Goal: Task Accomplishment & Management: Complete application form

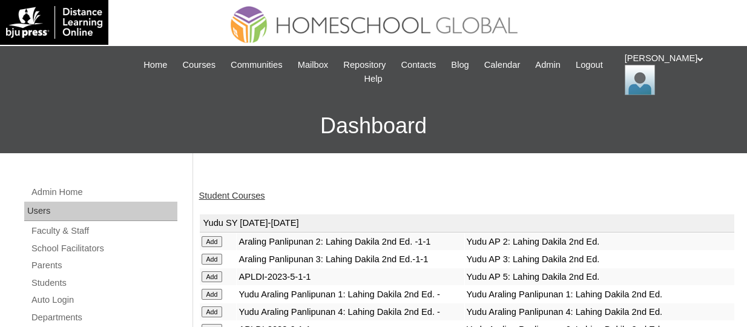
click at [225, 191] on link "Student Courses" at bounding box center [232, 196] width 66 height 10
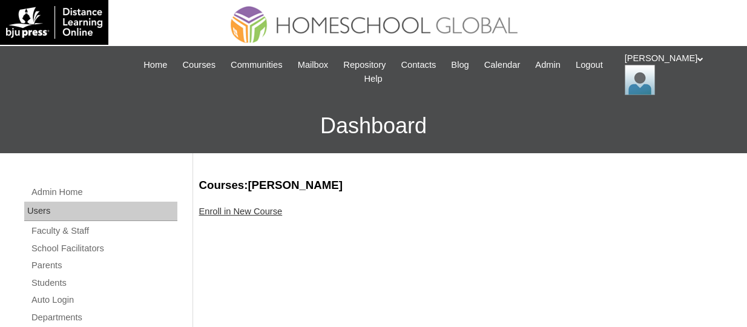
click at [266, 212] on link "Enroll in New Course" at bounding box center [241, 211] width 84 height 10
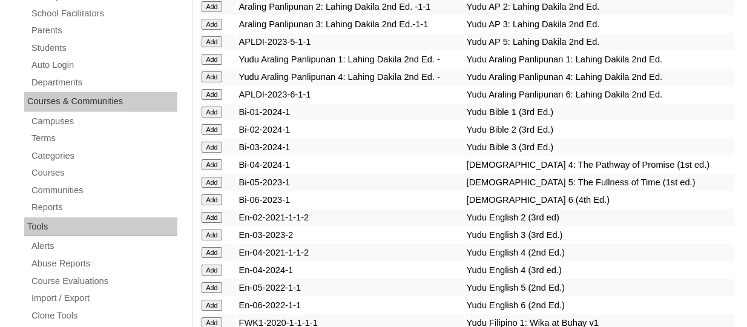
scroll to position [3618, 0]
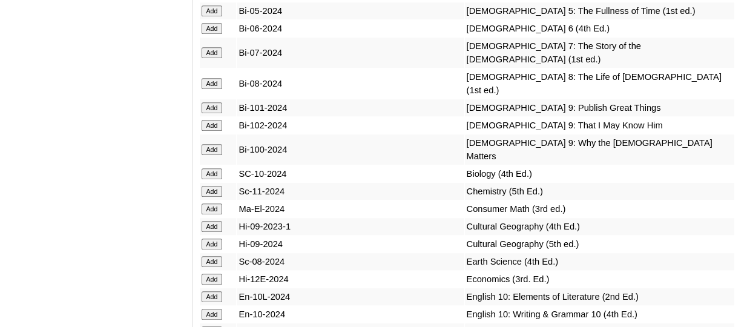
click at [222, 34] on input "Add" at bounding box center [212, 28] width 21 height 11
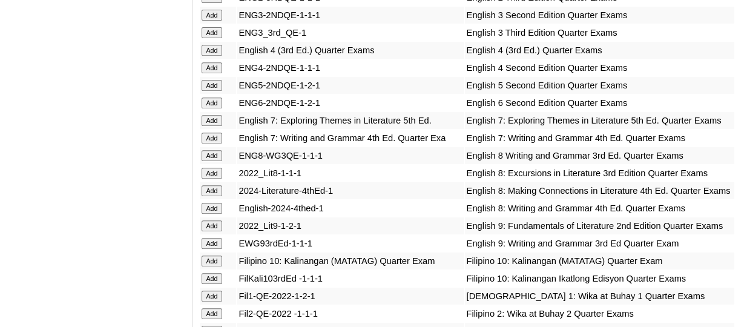
scroll to position [4020, 0]
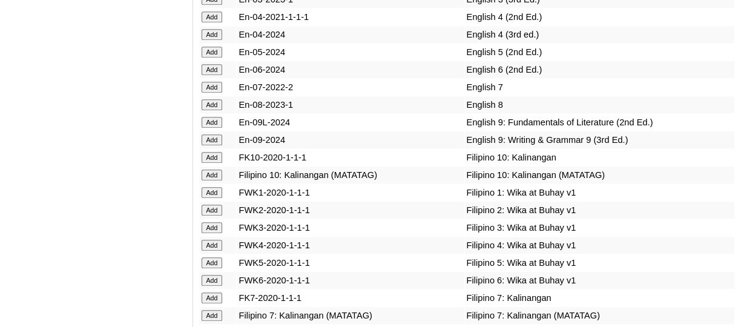
click at [223, 75] on input "Add" at bounding box center [212, 69] width 21 height 11
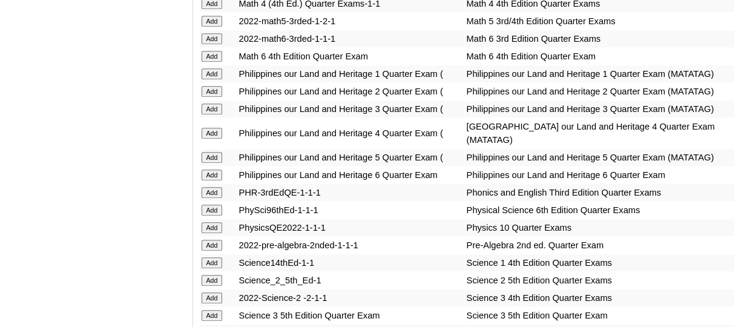
scroll to position [4913, 0]
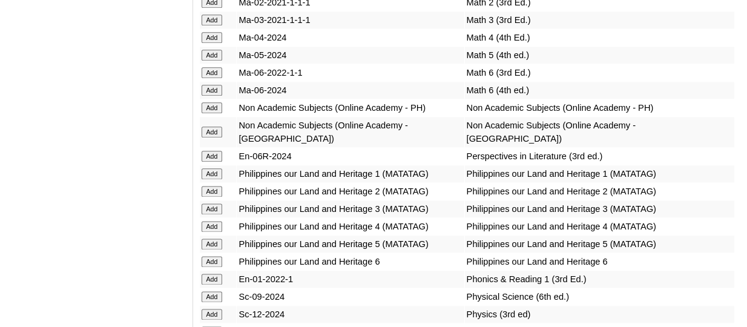
click at [215, 96] on input "Add" at bounding box center [212, 90] width 21 height 11
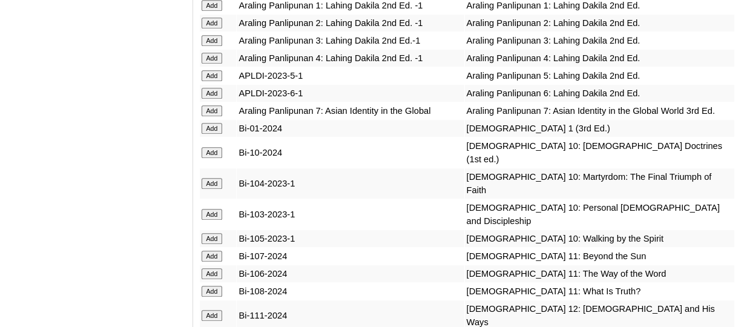
scroll to position [5009, 0]
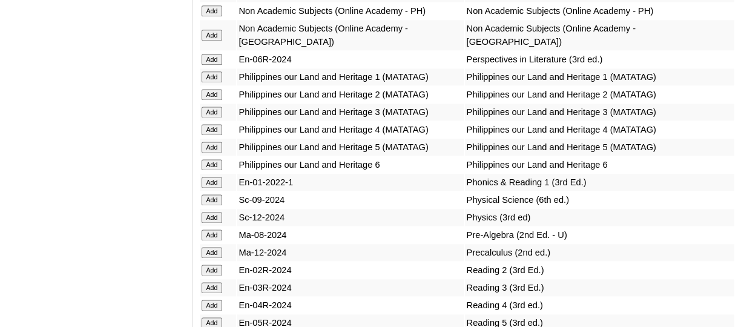
click at [215, 65] on input "Add" at bounding box center [212, 59] width 21 height 11
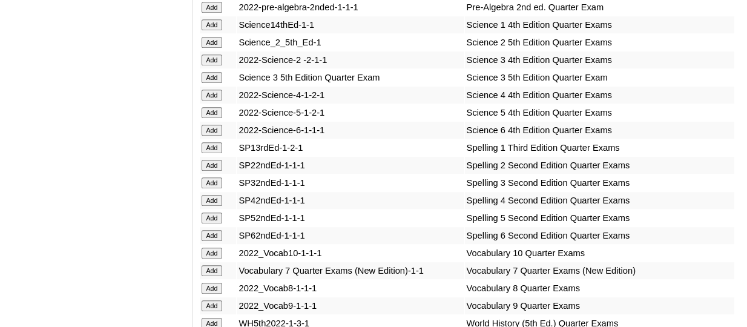
scroll to position [5479, 0]
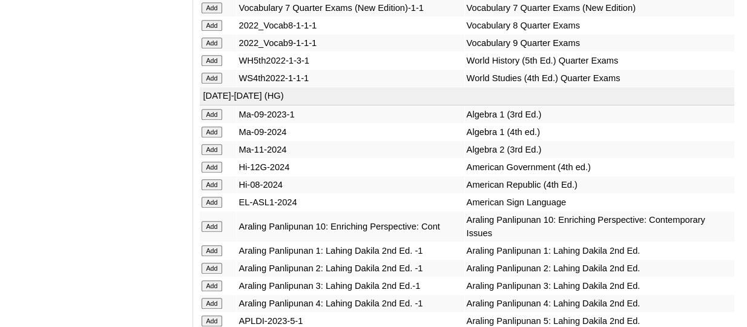
scroll to position [5637, 0]
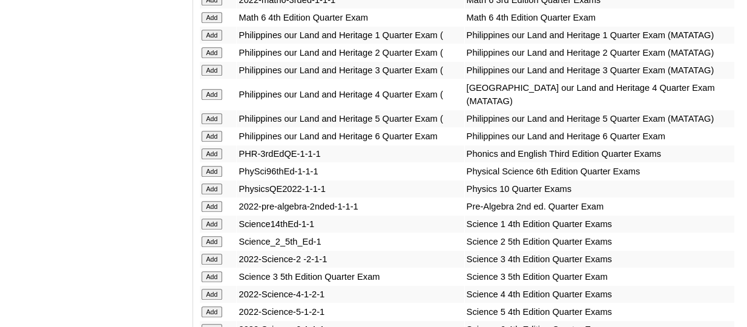
scroll to position [5027, 0]
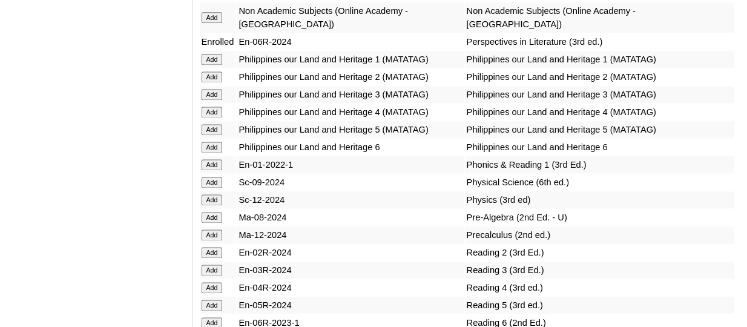
click at [206, 153] on input "Add" at bounding box center [212, 147] width 21 height 11
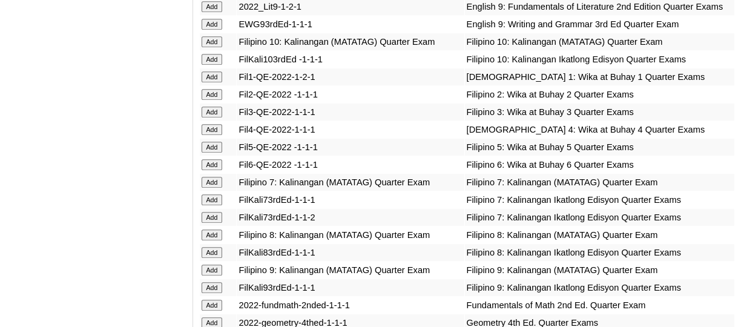
scroll to position [4143, 0]
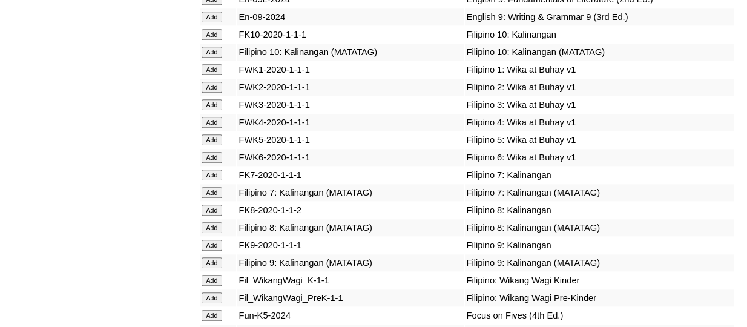
click at [222, 163] on input "Add" at bounding box center [212, 157] width 21 height 11
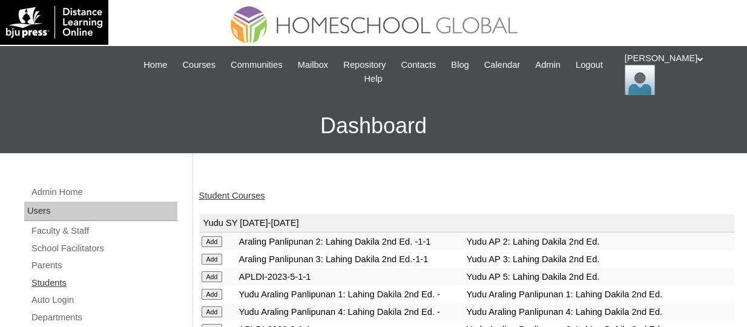
click at [61, 283] on link "Students" at bounding box center [103, 282] width 147 height 15
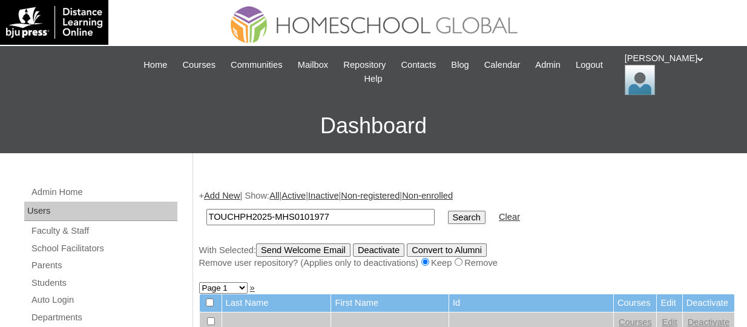
type input "TOUCHPH2025-MHS0101977"
click at [448, 211] on input "Search" at bounding box center [467, 217] width 38 height 13
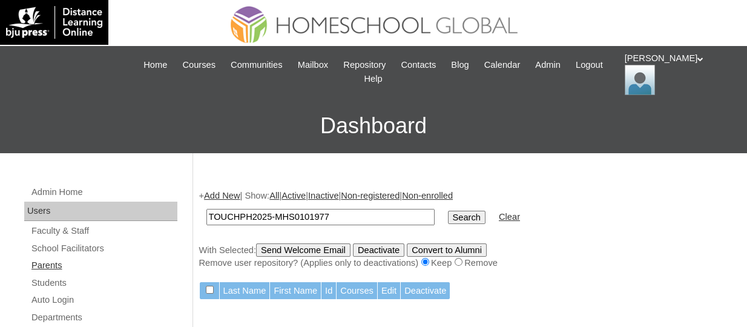
click at [54, 263] on link "Parents" at bounding box center [103, 265] width 147 height 15
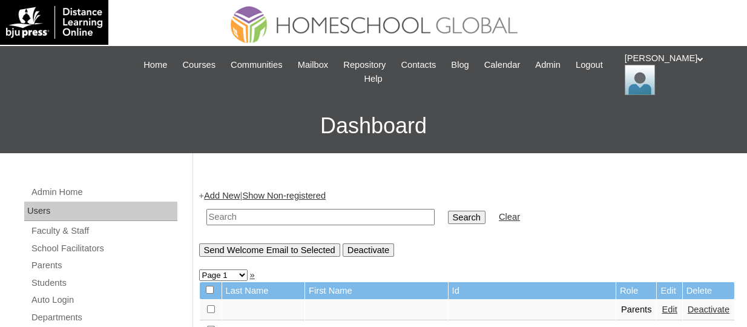
click at [239, 198] on link "Add New" at bounding box center [222, 196] width 36 height 10
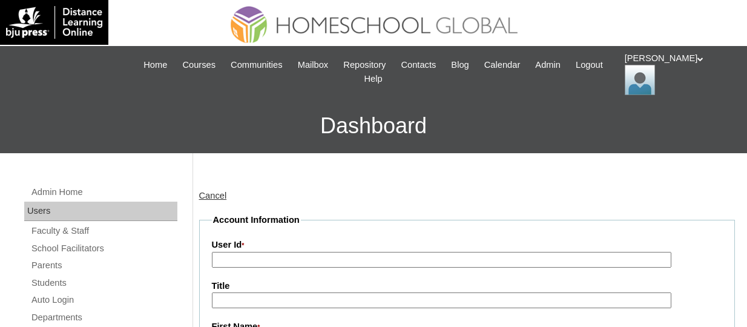
click at [267, 257] on input "User Id *" at bounding box center [441, 260] width 459 height 16
paste input "TOUCHPH2025-MHS0101976"
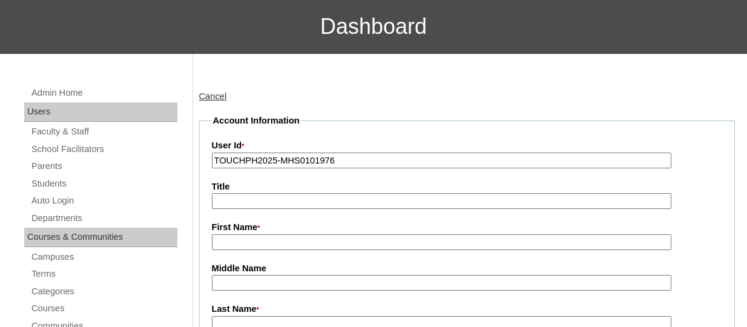
scroll to position [121, 0]
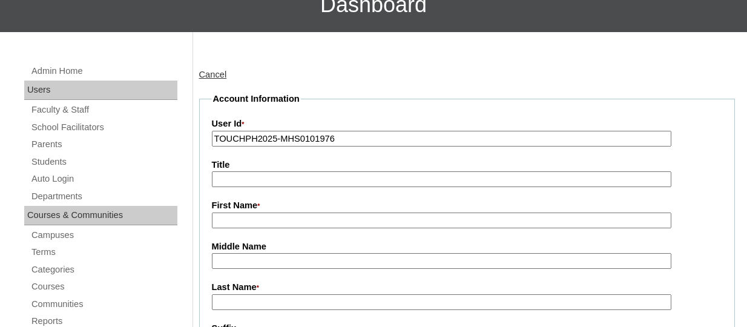
type input "TOUCHPH2025-MHS0101976"
click at [255, 216] on input "First Name *" at bounding box center [441, 220] width 459 height 16
paste input "Ephraim Romeo Abaquita"
drag, startPoint x: 333, startPoint y: 222, endPoint x: 286, endPoint y: 222, distance: 46.6
click at [286, 222] on input "Ephraim Romeo Abaquita" at bounding box center [441, 220] width 459 height 16
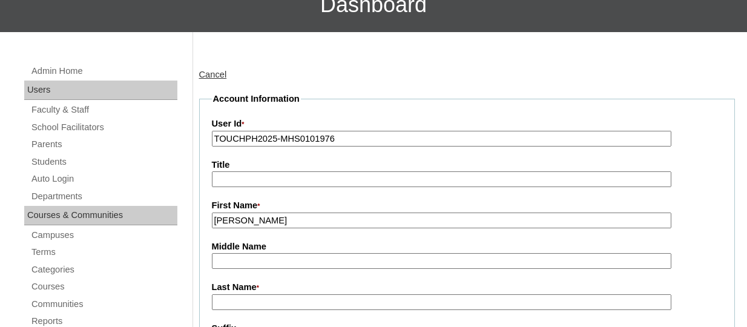
type input "Ephraim Romeo"
click at [264, 298] on input "Last Name *" at bounding box center [441, 302] width 459 height 16
paste input "Abaquita"
click at [286, 220] on input "Ephraim Romeo" at bounding box center [441, 220] width 459 height 16
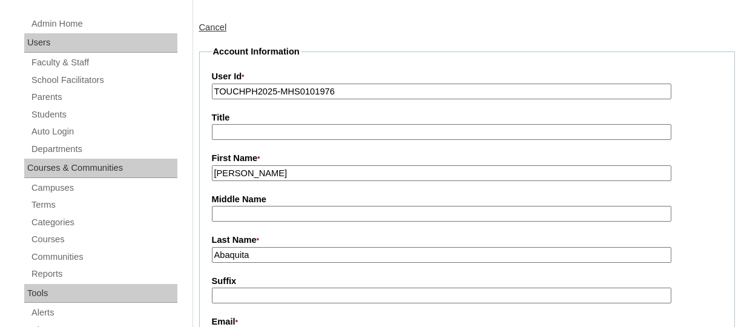
scroll to position [242, 0]
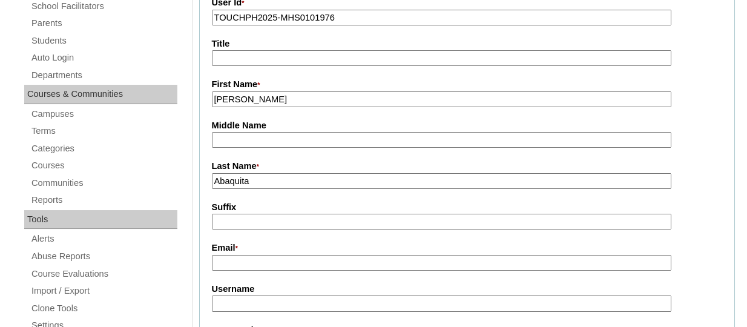
click at [278, 185] on input "Abaquita" at bounding box center [441, 181] width 459 height 16
type input "Abaquita (2025)"
click at [259, 263] on input "Email *" at bounding box center [441, 263] width 459 height 16
paste input "jhayars_world@yahoo.com"
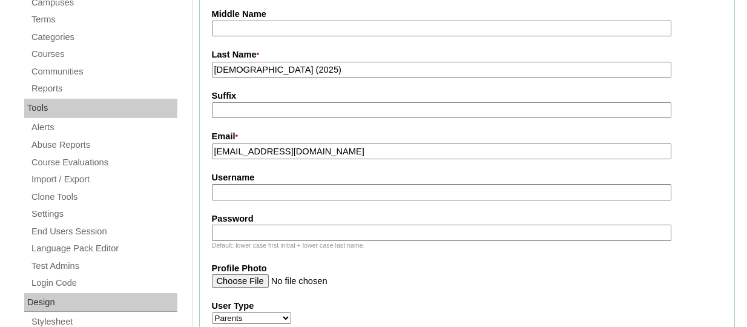
scroll to position [363, 0]
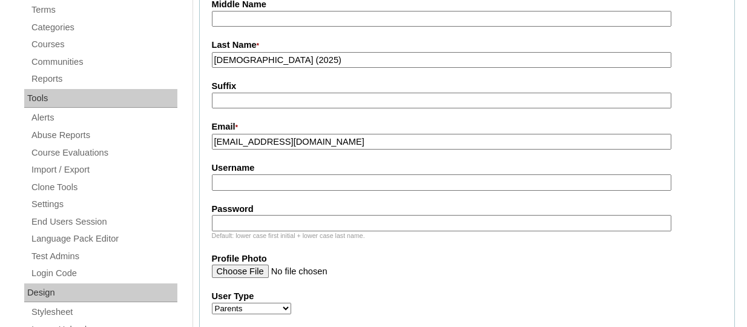
type input "jhayars_world@yahoo.com"
click at [257, 180] on input "Username" at bounding box center [441, 182] width 459 height 16
paste input "ephraimromeoabaquitaTQ325"
type input "ephraimromeoabaquitaTQ325"
click at [278, 225] on input "Password" at bounding box center [441, 223] width 459 height 16
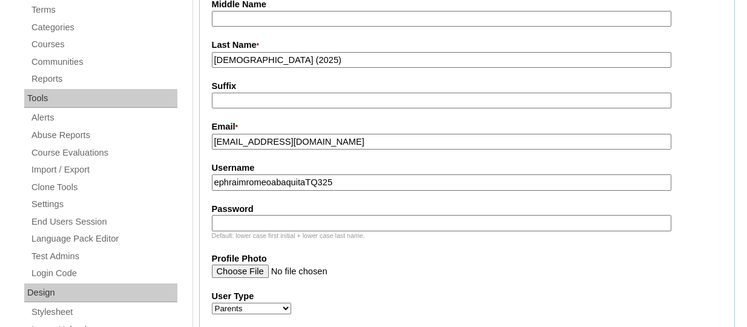
paste input "HG123456p"
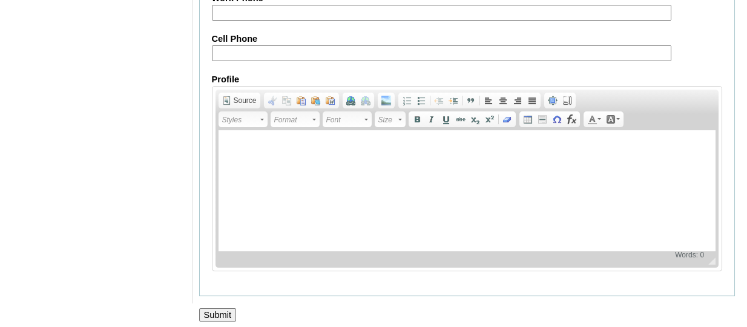
scroll to position [1325, 0]
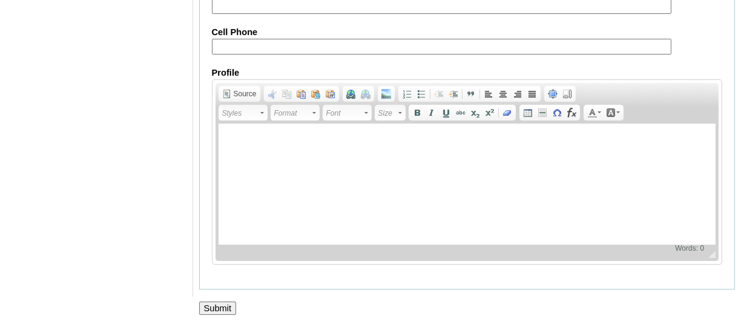
type input "HG123456p"
click at [222, 303] on input "Submit" at bounding box center [218, 307] width 38 height 13
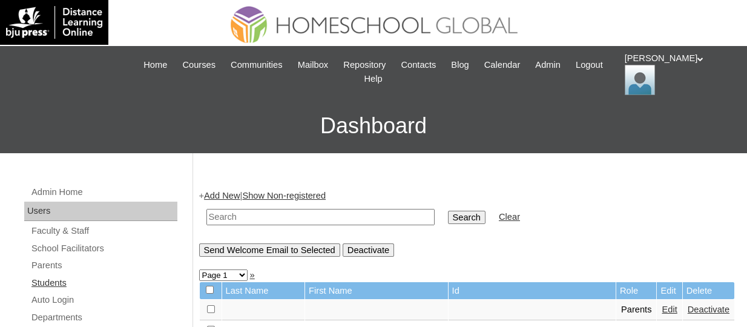
click at [56, 276] on link "Students" at bounding box center [103, 282] width 147 height 15
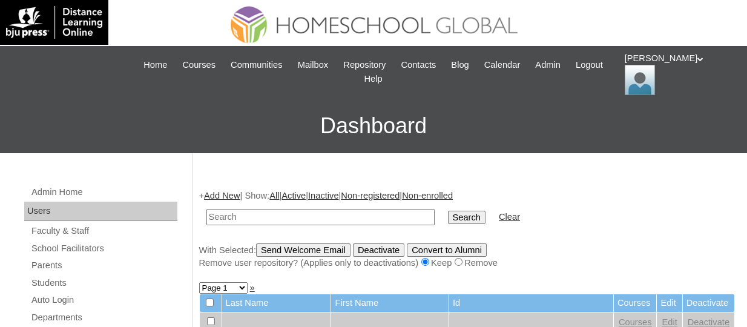
click at [222, 191] on link "Add New" at bounding box center [222, 196] width 36 height 10
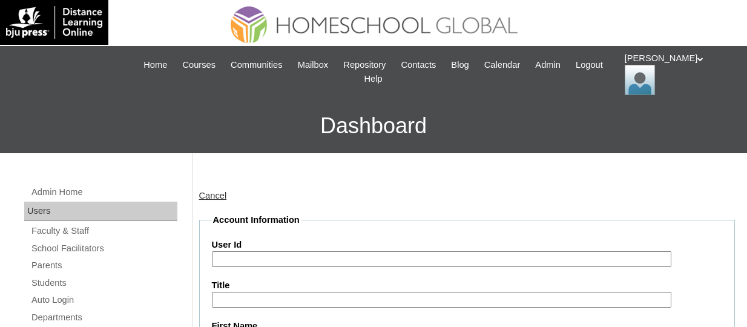
click at [266, 251] on input "User Id" at bounding box center [441, 259] width 459 height 16
click at [266, 253] on input "User Id" at bounding box center [441, 259] width 459 height 16
paste input "TOUCHPH2025-MHS0101977"
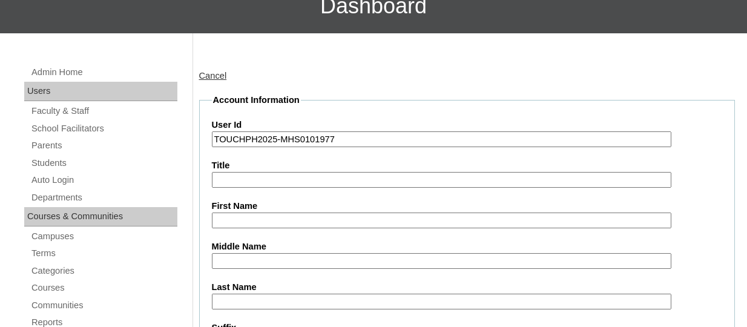
scroll to position [242, 0]
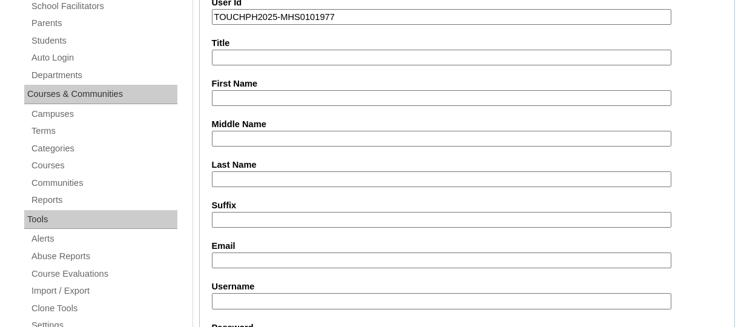
type input "TOUCHPH2025-MHS0101977"
click at [242, 94] on input "First Name" at bounding box center [441, 98] width 459 height 16
paste input "Seth Gabriel Mateo ABAQUITA"
drag, startPoint x: 327, startPoint y: 95, endPoint x: 303, endPoint y: 94, distance: 24.2
click at [303, 94] on input "Seth Gabriel Mateo ABAQUITA" at bounding box center [441, 98] width 459 height 16
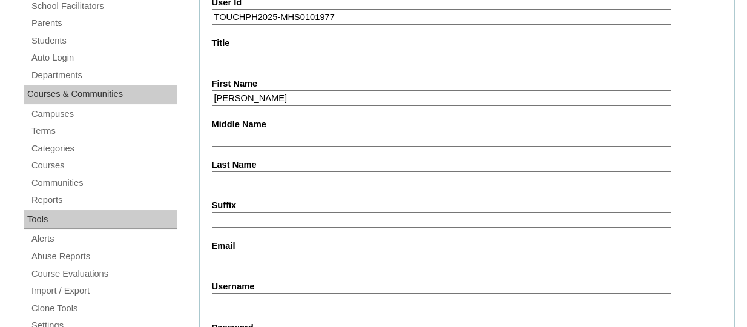
type input "Seth Gabriel Mateo"
click at [231, 182] on input "Last Name" at bounding box center [441, 179] width 459 height 16
paste input "ABAQUITA"
type input "ABAQUITA"
click at [249, 254] on input "Email" at bounding box center [441, 260] width 459 height 16
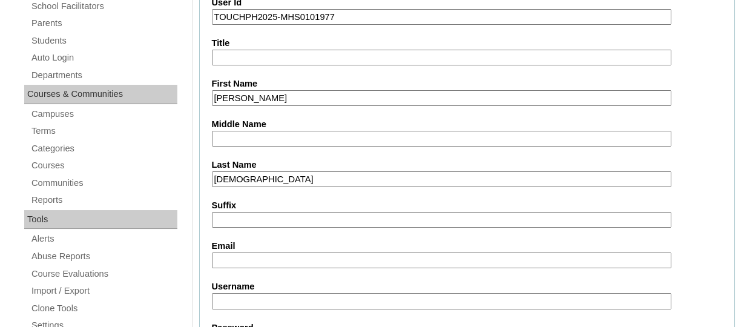
paste input "jhayars_world@yahoo.com"
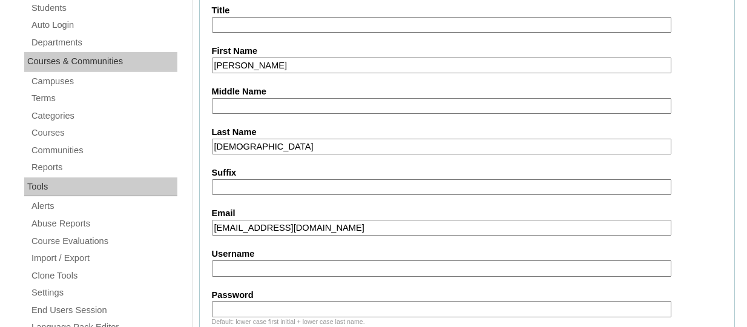
scroll to position [302, 0]
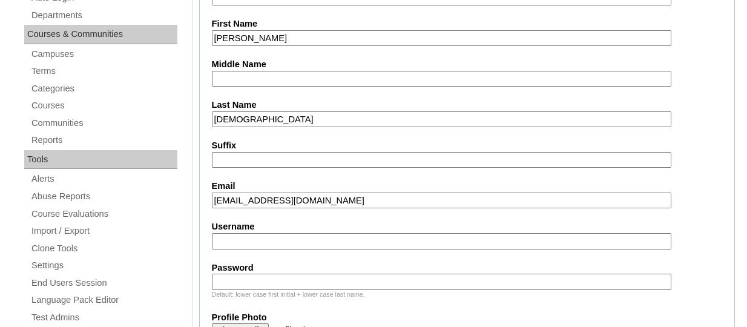
type input "jhayars_world@yahoo.com"
click at [253, 236] on input "Username" at bounding box center [441, 241] width 459 height 16
paste input "sethgabrielabaquitaTQ325"
type input "sethgabrielabaquitaTQ325"
click at [303, 278] on input "Password" at bounding box center [441, 282] width 459 height 16
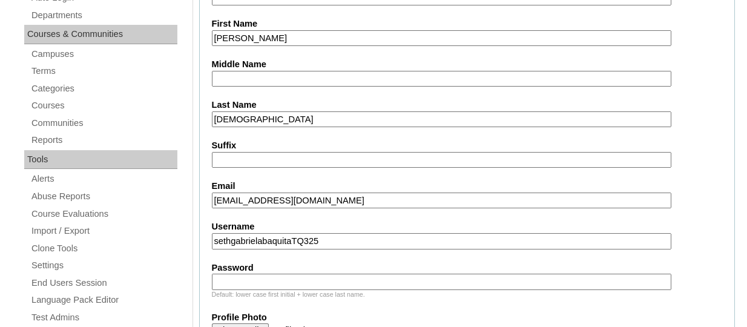
paste input "HG123456s"
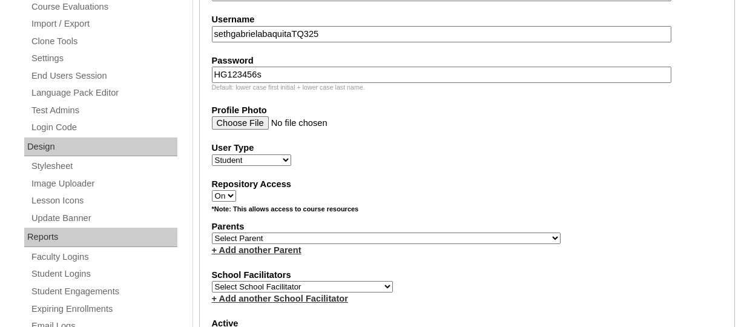
scroll to position [605, 0]
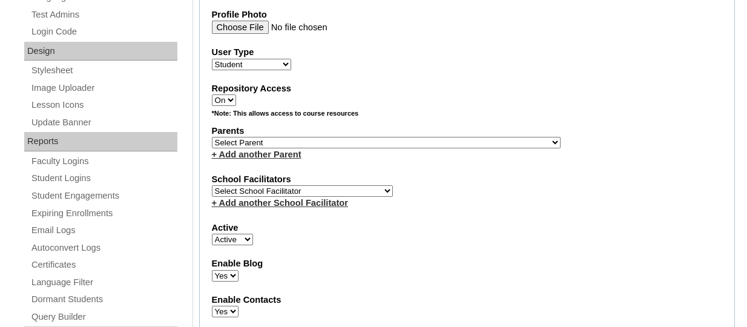
type input "HG123456s"
click at [281, 143] on select "Select Parent , , , , , , , , , , , , , , , , , , , , , , , , , , , , , , , , ,…" at bounding box center [386, 143] width 349 height 12
select select "44254"
click at [212, 138] on select "Select Parent , , , , , , , , , , , , , , , , , , , , , , , , , , , , , , , , ,…" at bounding box center [386, 143] width 349 height 12
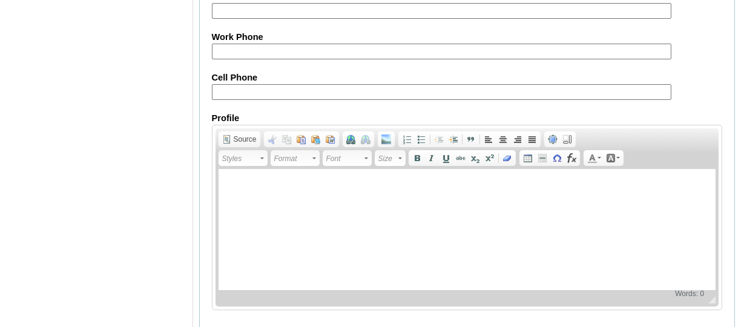
scroll to position [1544, 0]
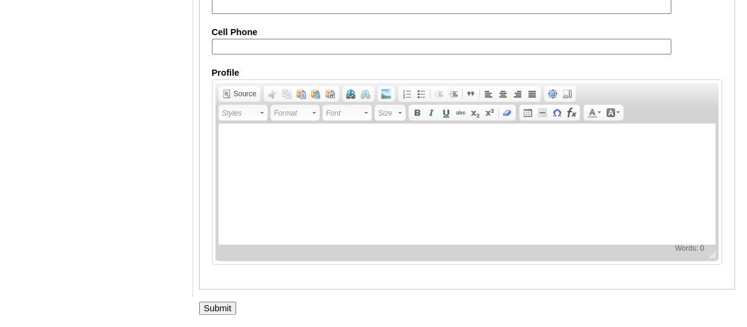
click at [215, 304] on input "Submit" at bounding box center [218, 307] width 38 height 13
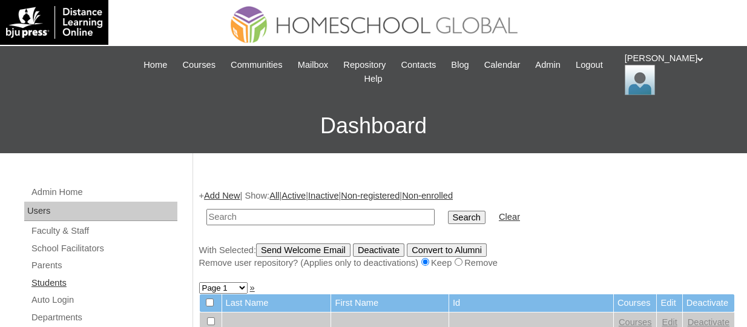
click at [59, 279] on link "Students" at bounding box center [103, 282] width 147 height 15
paste input "TOUCHPH2025-MHS0101977"
type input "TOUCHPH2025-MHS0101977"
click at [448, 211] on input "Search" at bounding box center [467, 217] width 38 height 13
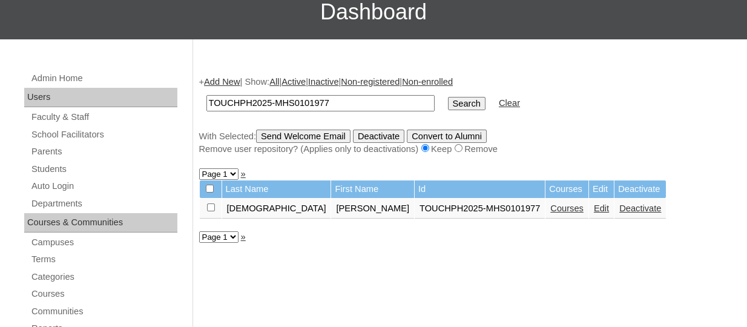
scroll to position [121, 0]
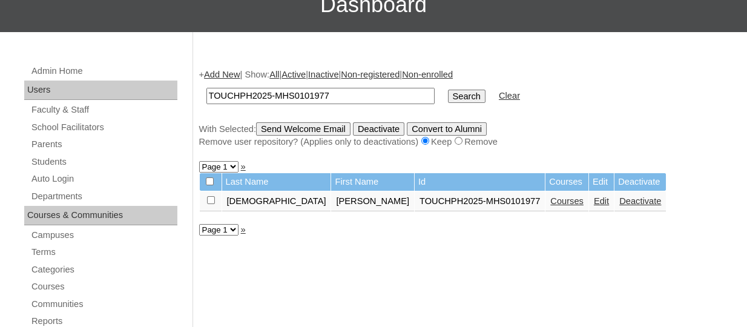
click at [550, 203] on link "Courses" at bounding box center [566, 201] width 33 height 10
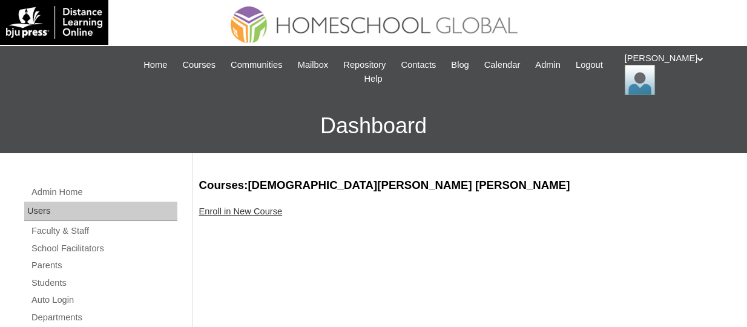
click at [251, 211] on link "Enroll in New Course" at bounding box center [241, 211] width 84 height 10
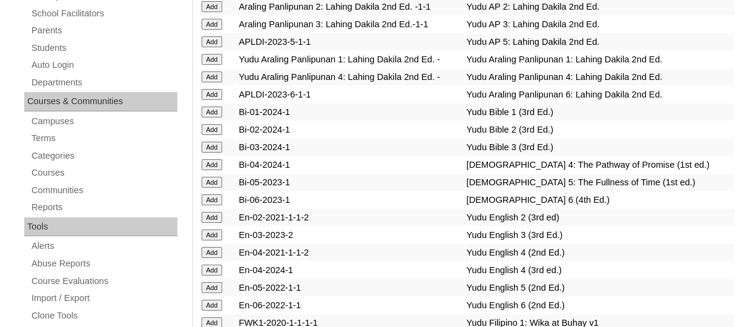
scroll to position [3670, 0]
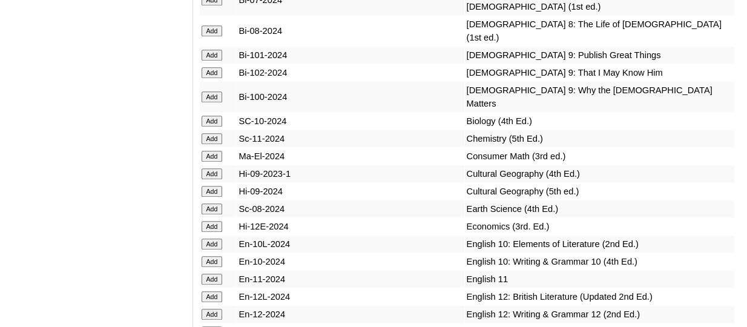
click at [219, 61] on input "Add" at bounding box center [212, 55] width 21 height 11
click at [215, 78] on input "Add" at bounding box center [212, 72] width 21 height 11
click at [216, 102] on input "Add" at bounding box center [212, 96] width 21 height 11
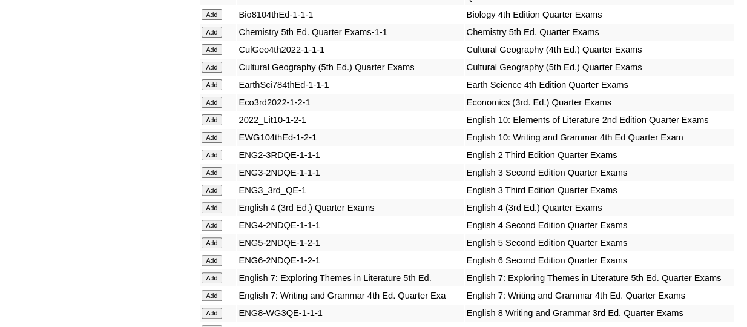
scroll to position [3827, 0]
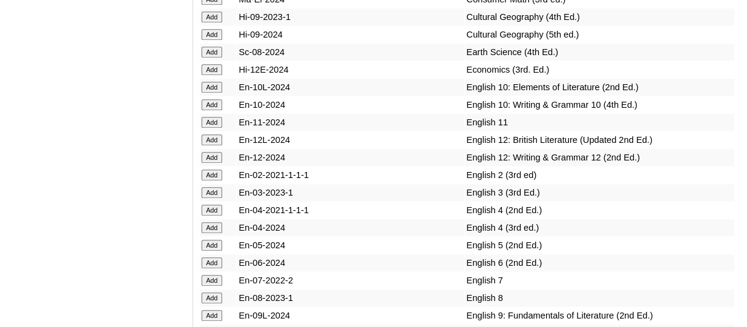
click at [215, 75] on input "Add" at bounding box center [212, 69] width 21 height 11
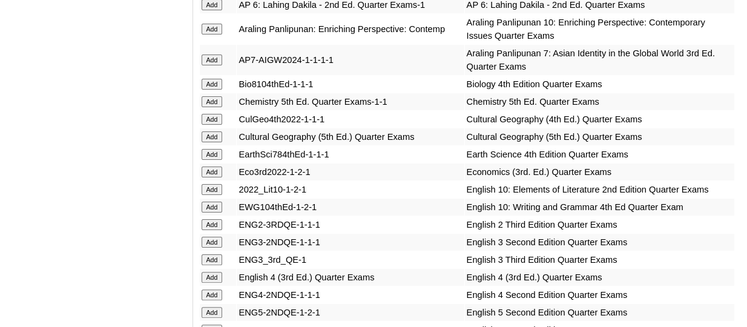
scroll to position [3740, 0]
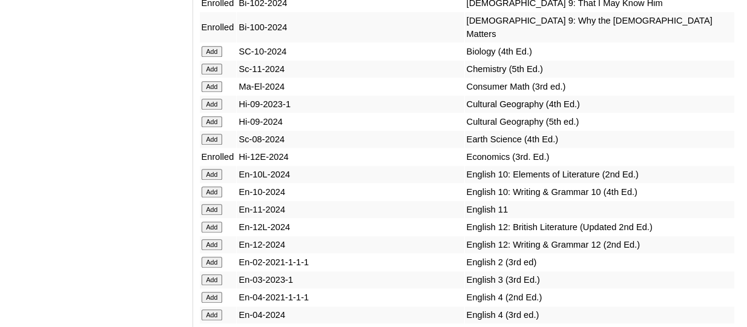
click at [214, 74] on input "Add" at bounding box center [212, 69] width 21 height 11
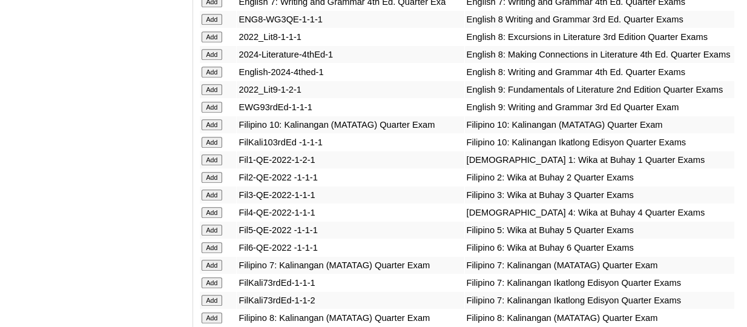
scroll to position [4073, 0]
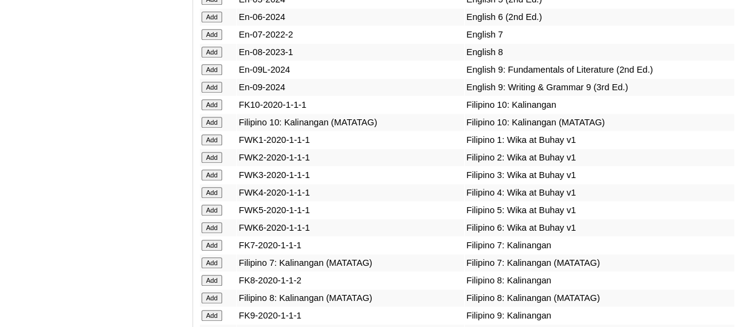
click at [219, 75] on input "Add" at bounding box center [212, 69] width 21 height 11
click at [216, 93] on input "Add" at bounding box center [212, 87] width 21 height 11
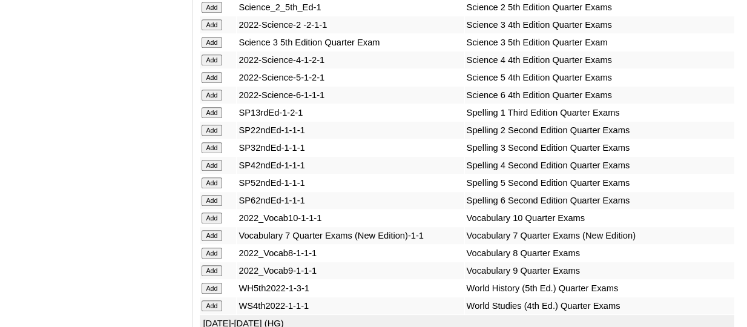
scroll to position [3118, 0]
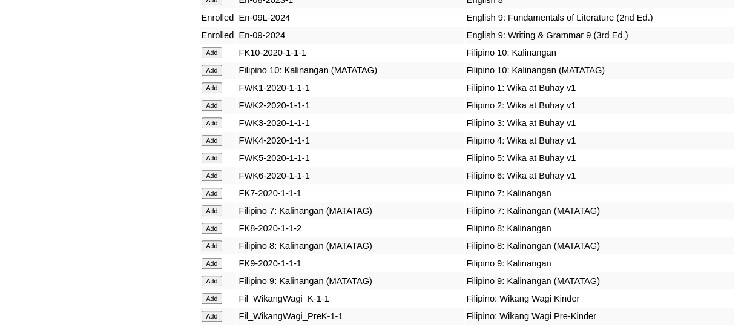
scroll to position [4300, 0]
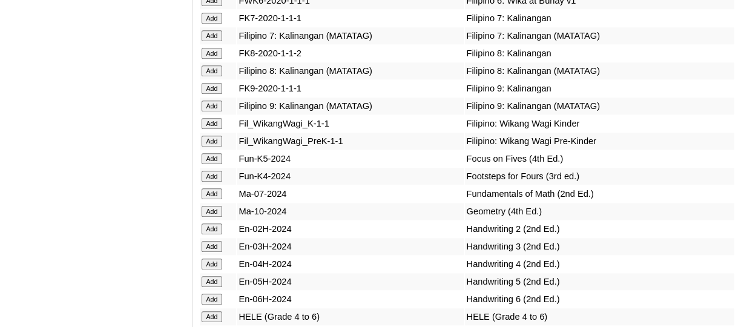
click at [212, 111] on input "Add" at bounding box center [212, 105] width 21 height 11
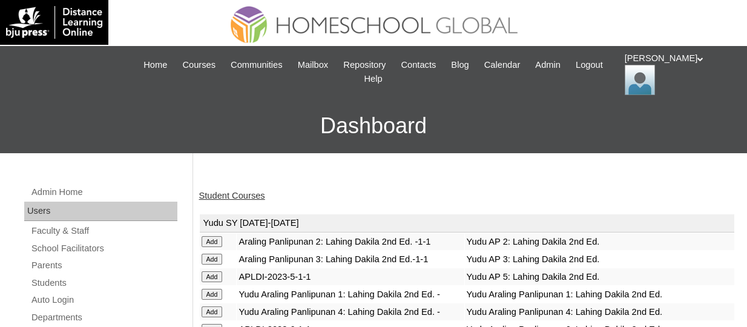
click at [250, 191] on link "Student Courses" at bounding box center [232, 196] width 66 height 10
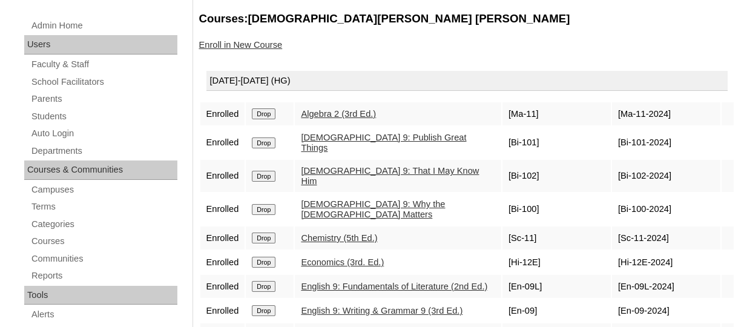
scroll to position [182, 0]
